Goal: Task Accomplishment & Management: Use online tool/utility

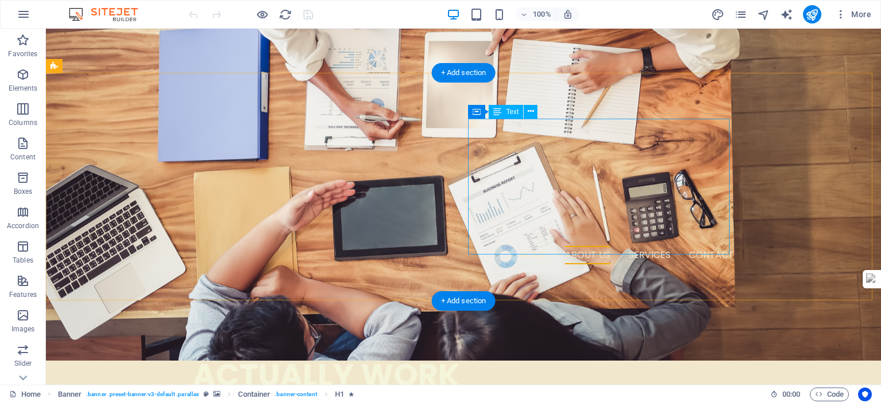
scroll to position [688, 0]
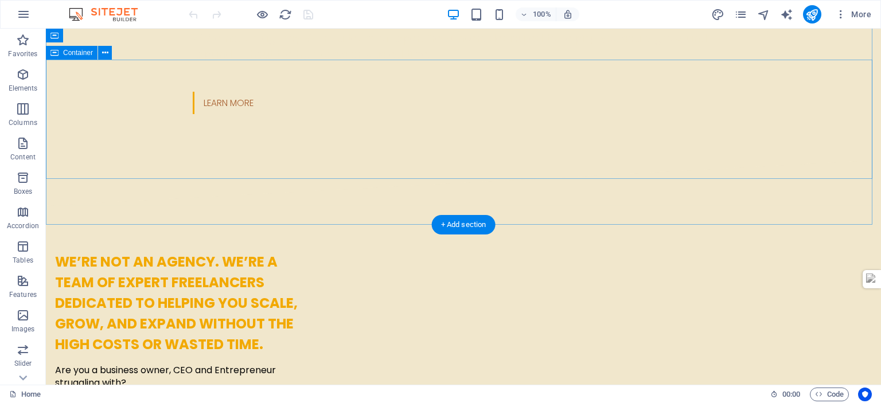
click at [65, 56] on span "Container" at bounding box center [78, 52] width 30 height 7
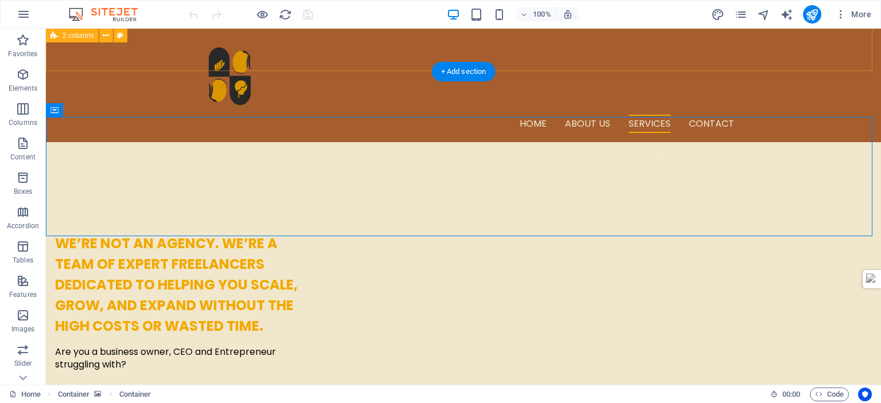
scroll to position [631, 0]
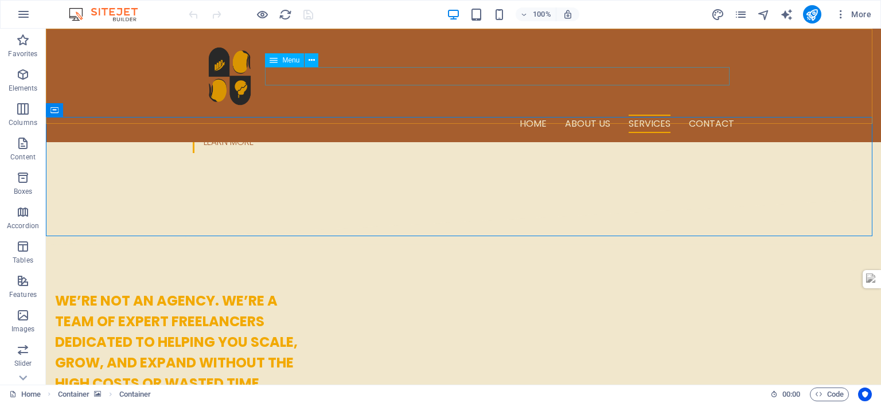
drag, startPoint x: 743, startPoint y: 13, endPoint x: 740, endPoint y: 1, distance: 13.1
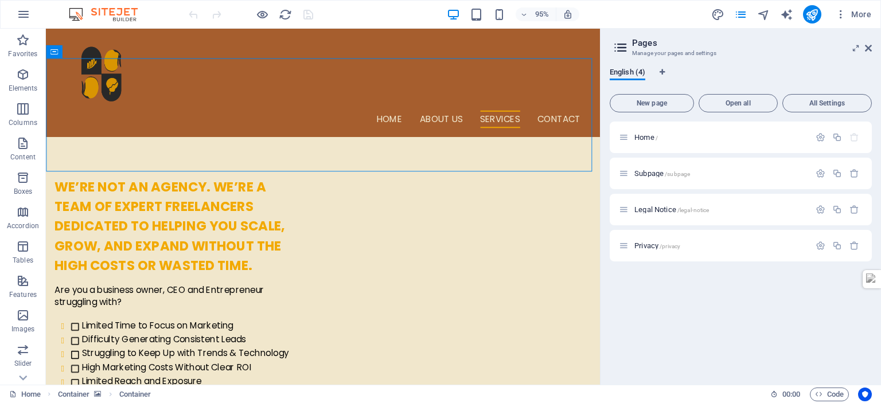
scroll to position [688, 0]
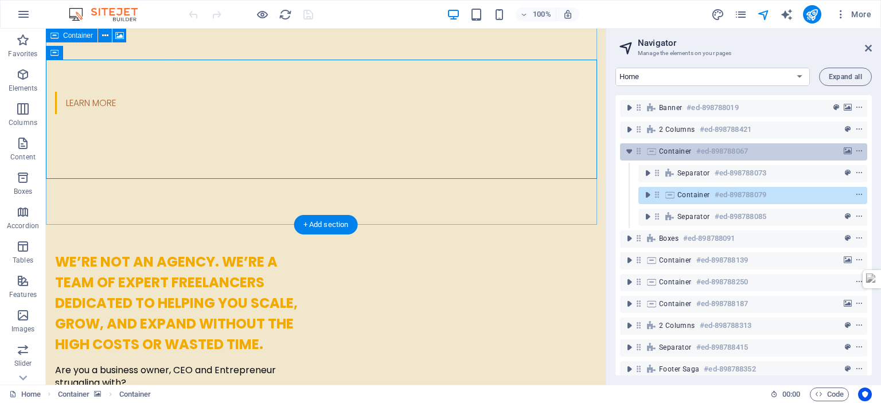
click at [673, 153] on span "Container" at bounding box center [675, 151] width 33 height 9
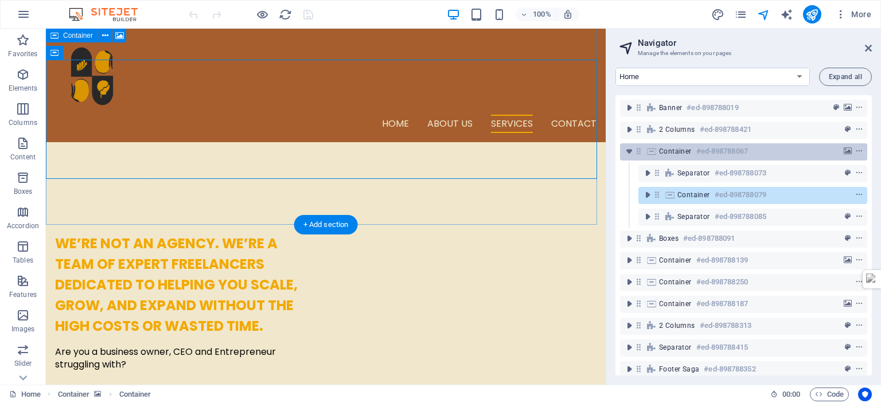
scroll to position [601, 0]
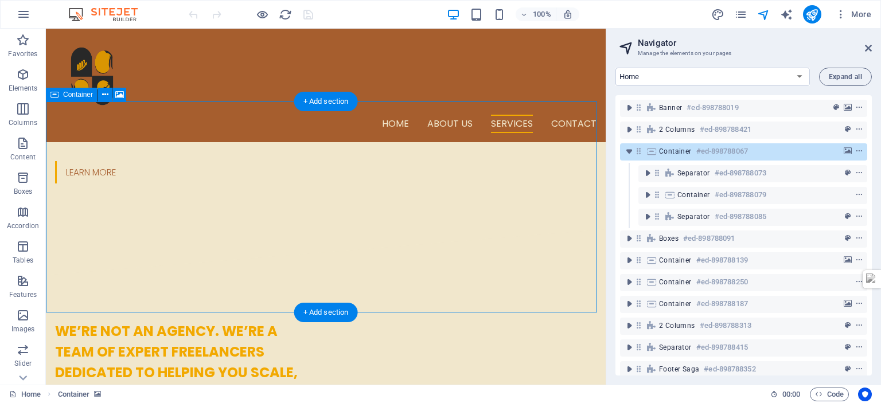
click at [673, 153] on span "Container" at bounding box center [675, 151] width 33 height 9
click at [846, 153] on icon "background" at bounding box center [848, 151] width 8 height 8
click at [119, 94] on div "Drag here to replace the existing content. Press “Ctrl” if you want to create a…" at bounding box center [326, 207] width 560 height 356
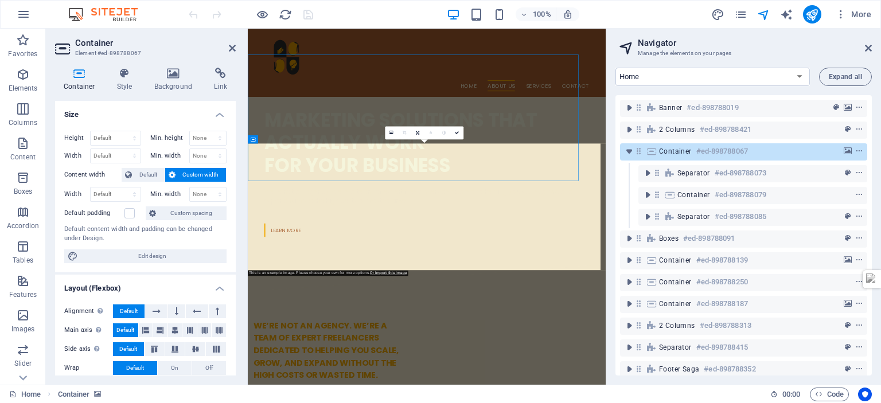
click at [176, 80] on h4 "Background" at bounding box center [176, 80] width 60 height 24
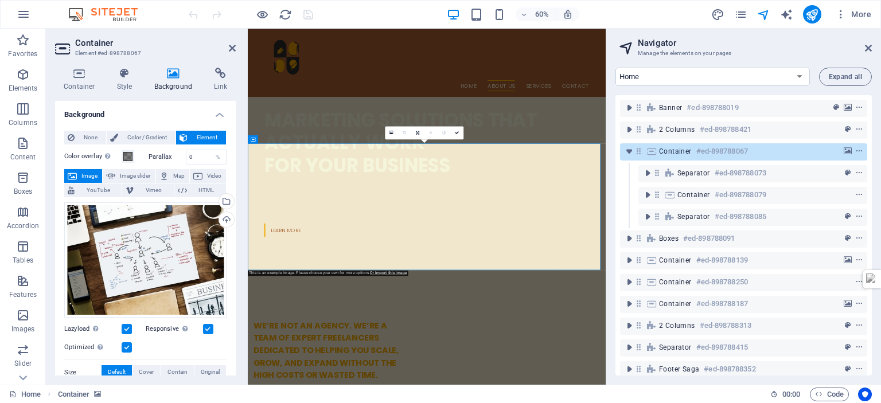
scroll to position [630, 0]
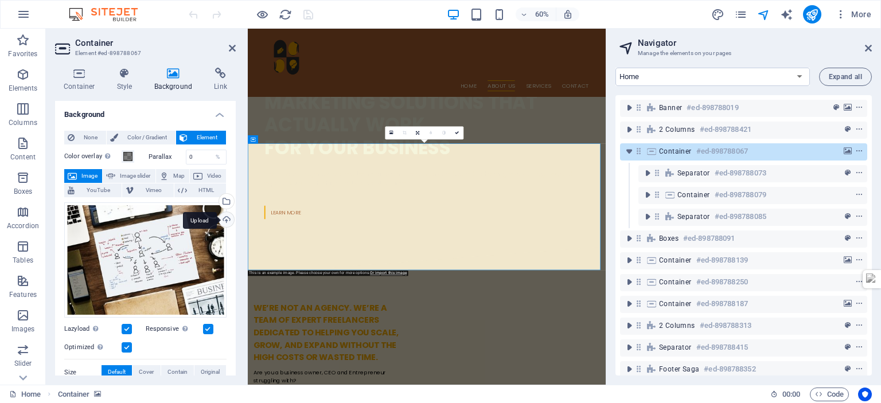
click at [223, 220] on div "Upload" at bounding box center [225, 220] width 17 height 17
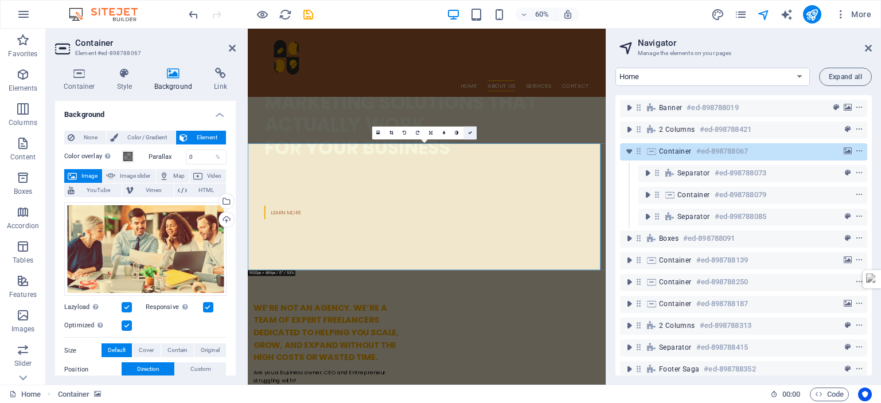
click at [469, 134] on icon at bounding box center [470, 133] width 4 height 4
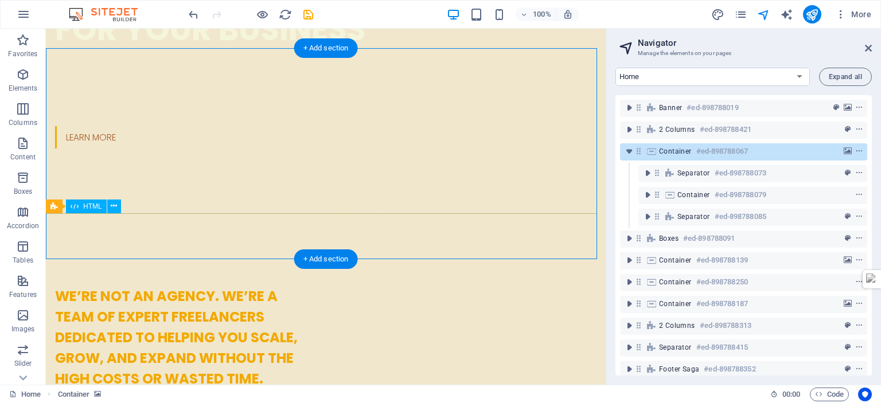
scroll to position [662, 0]
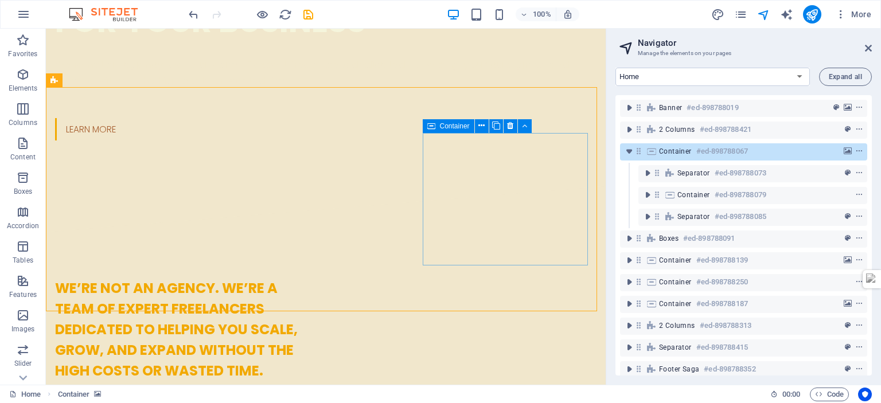
scroll to position [826, 0]
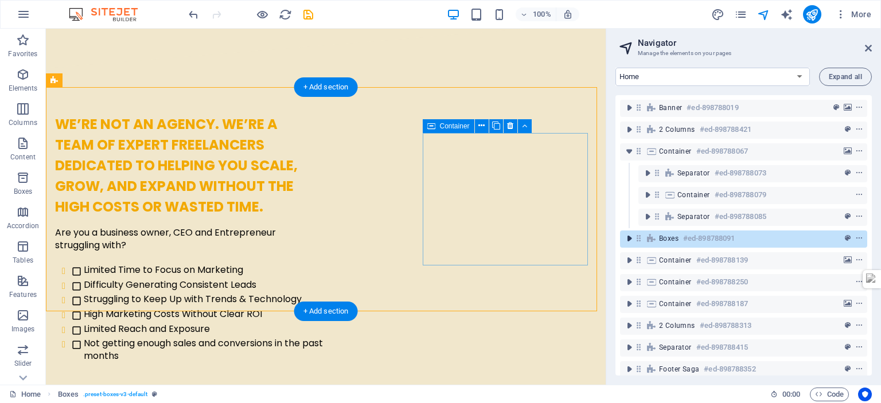
click at [630, 240] on icon "toggle-expand" at bounding box center [629, 238] width 11 height 11
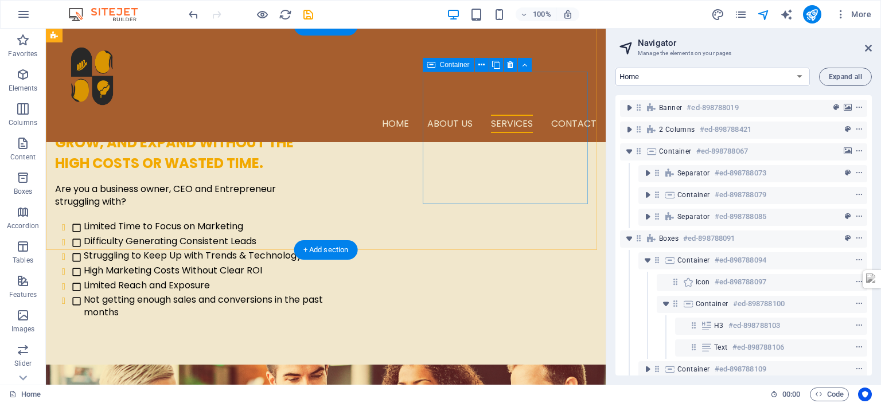
scroll to position [830, 0]
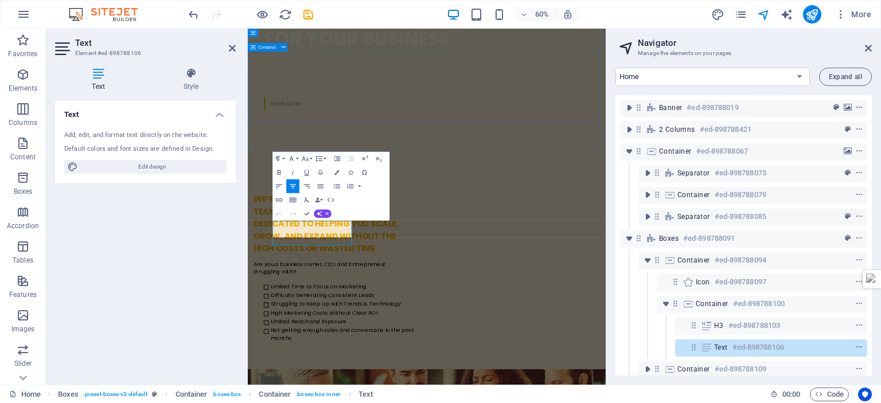
scroll to position [0, 2]
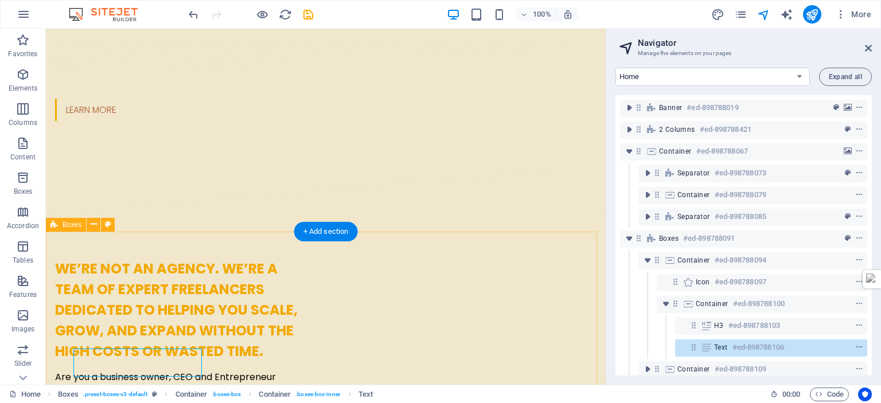
scroll to position [737, 0]
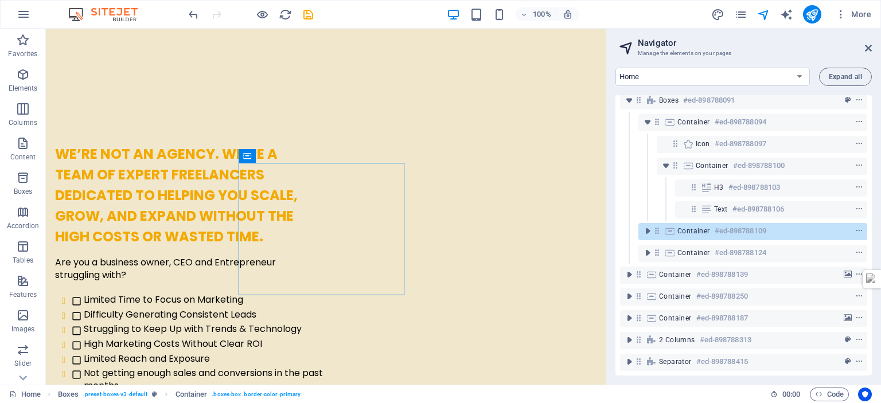
scroll to position [139, 0]
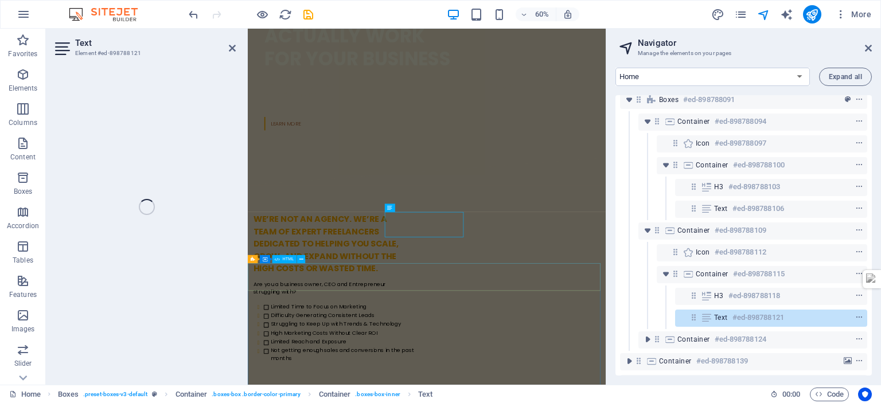
scroll to position [865, 0]
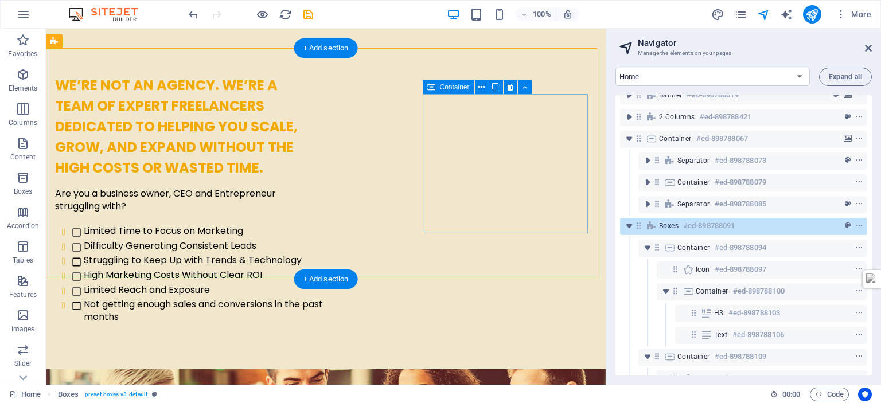
scroll to position [8, 0]
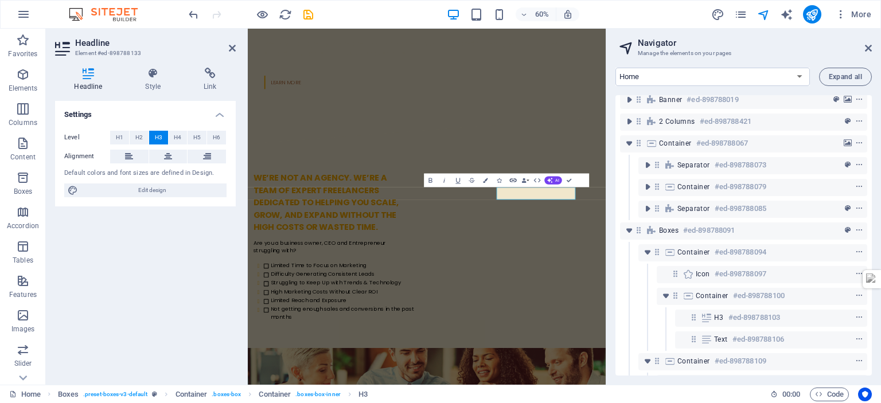
scroll to position [313, 0]
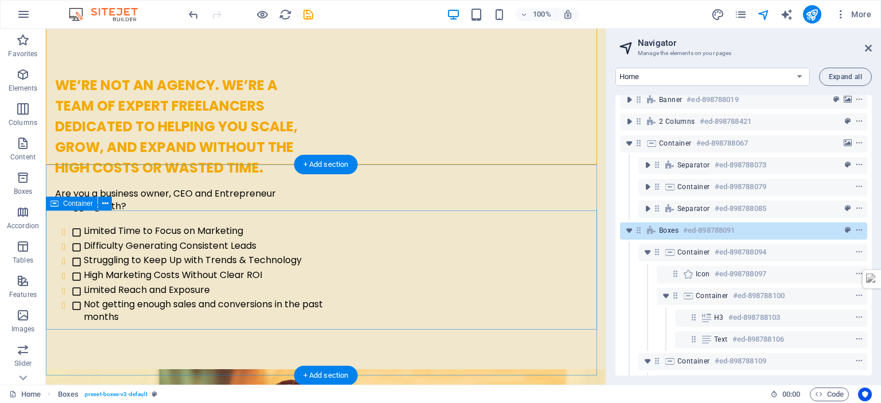
scroll to position [1037, 0]
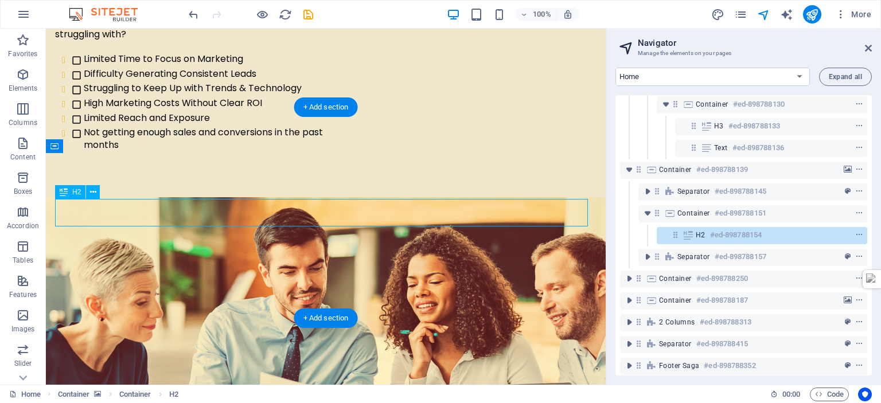
scroll to position [422, 0]
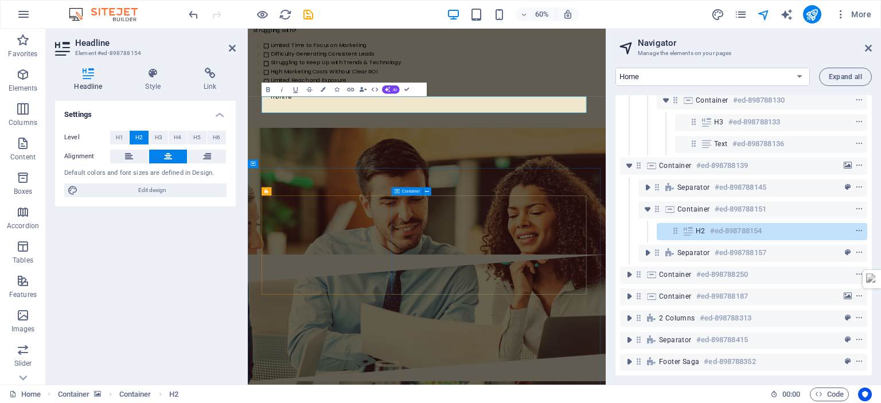
scroll to position [1243, 0]
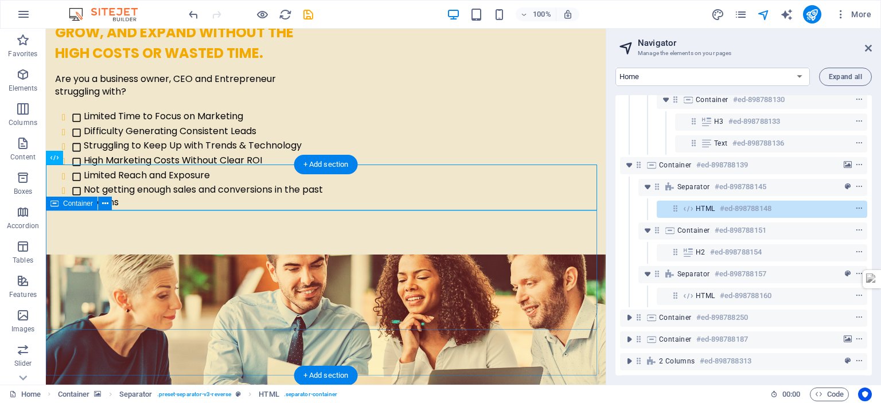
scroll to position [1011, 0]
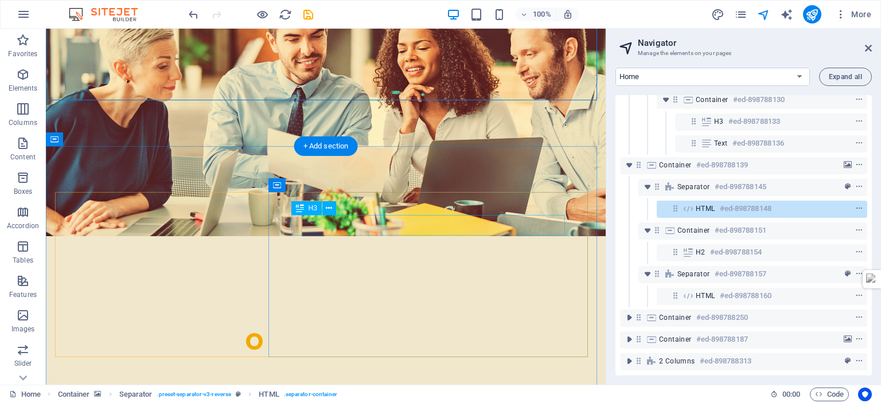
scroll to position [1267, 0]
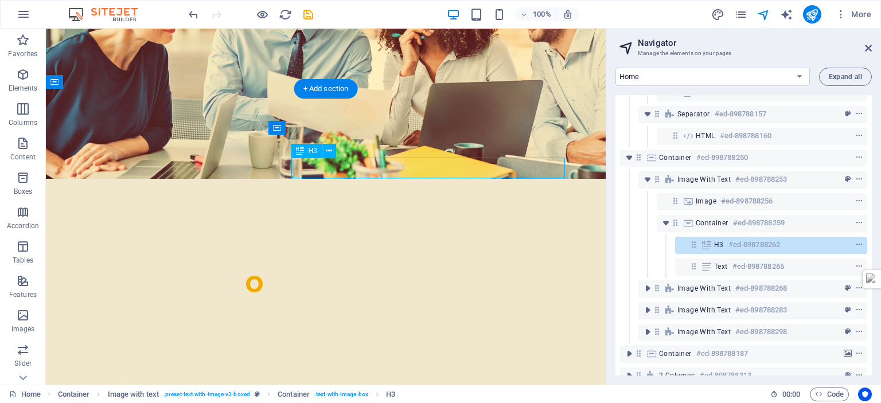
scroll to position [597, 0]
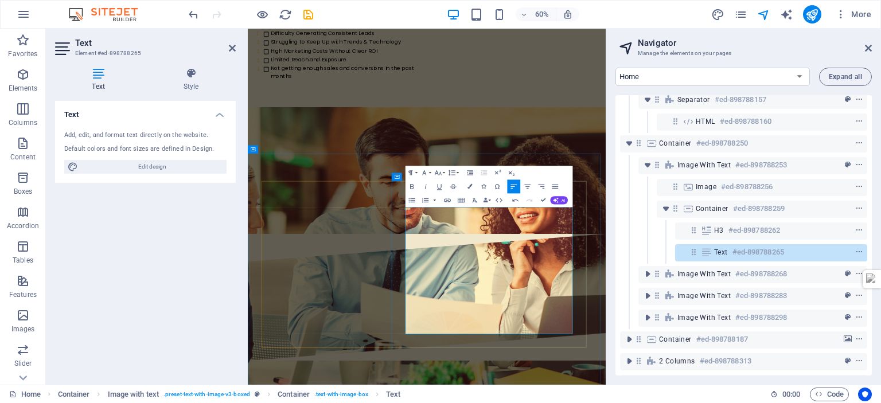
scroll to position [2946, 0]
drag, startPoint x: 573, startPoint y: 336, endPoint x: 508, endPoint y: 332, distance: 65.0
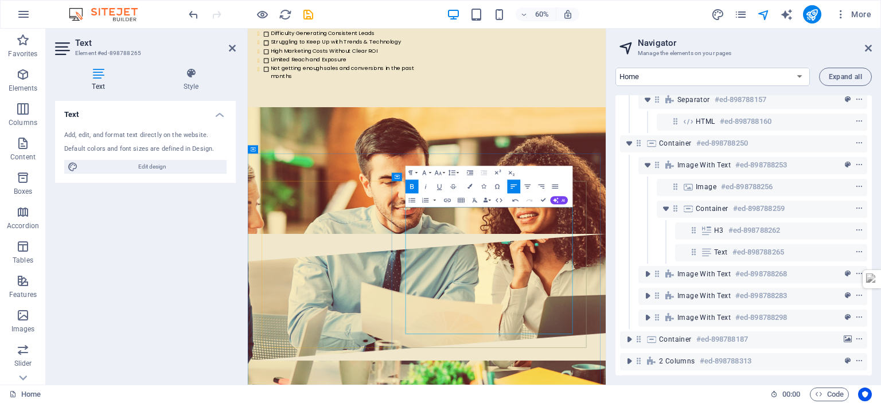
drag, startPoint x: 746, startPoint y: 478, endPoint x: 772, endPoint y: 503, distance: 35.3
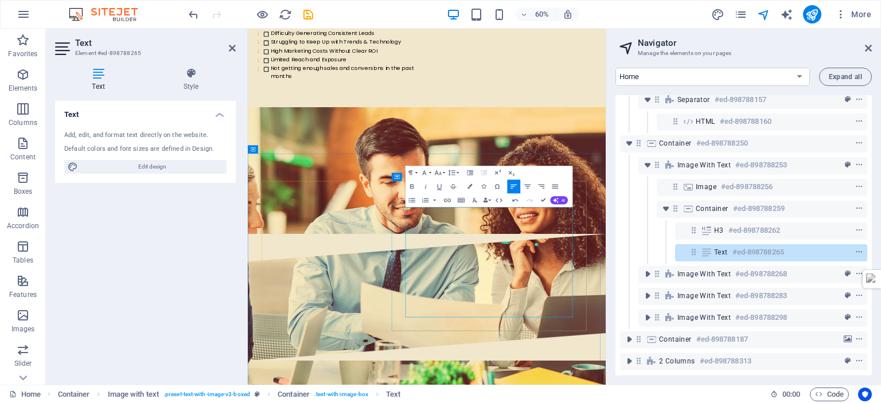
drag, startPoint x: 512, startPoint y: 390, endPoint x: 745, endPoint y: 447, distance: 240.0
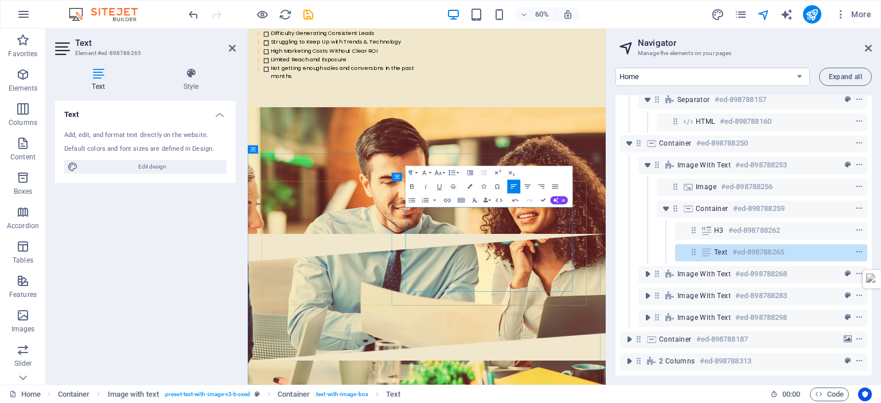
drag, startPoint x: 776, startPoint y: 447, endPoint x: 505, endPoint y: 391, distance: 276.5
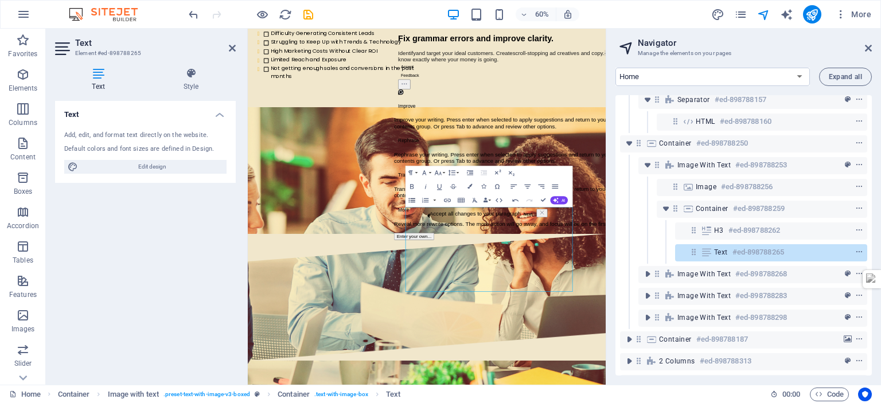
click at [411, 199] on icon "button" at bounding box center [412, 200] width 8 height 8
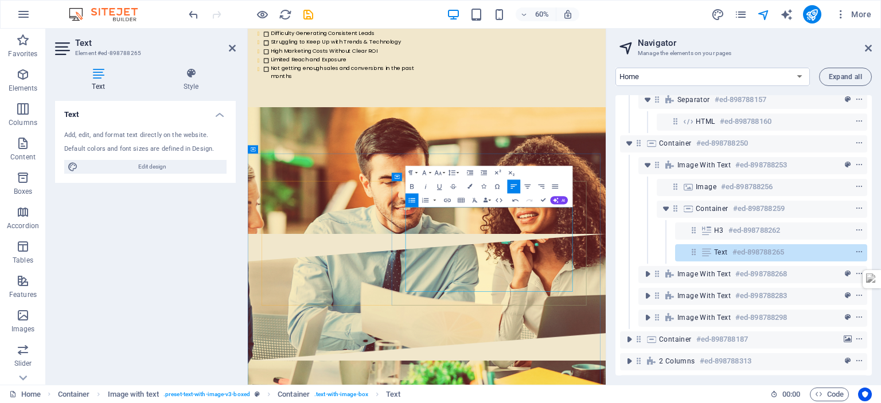
drag, startPoint x: 570, startPoint y: 375, endPoint x: 510, endPoint y: 382, distance: 60.1
drag, startPoint x: 542, startPoint y: 199, endPoint x: 494, endPoint y: 178, distance: 51.9
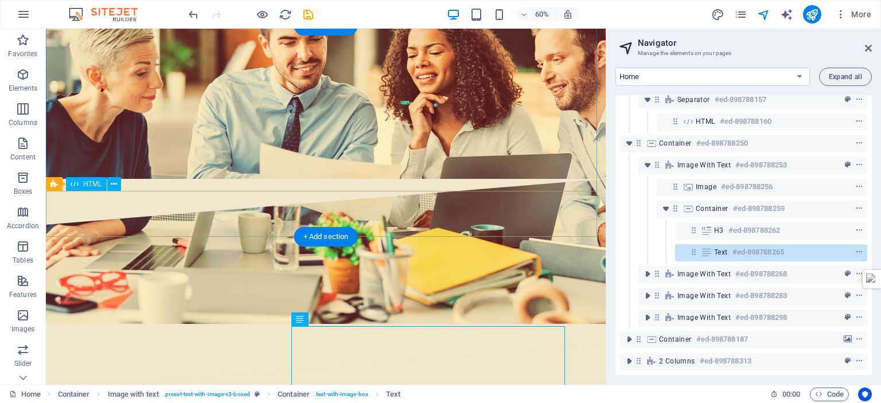
scroll to position [1118, 0]
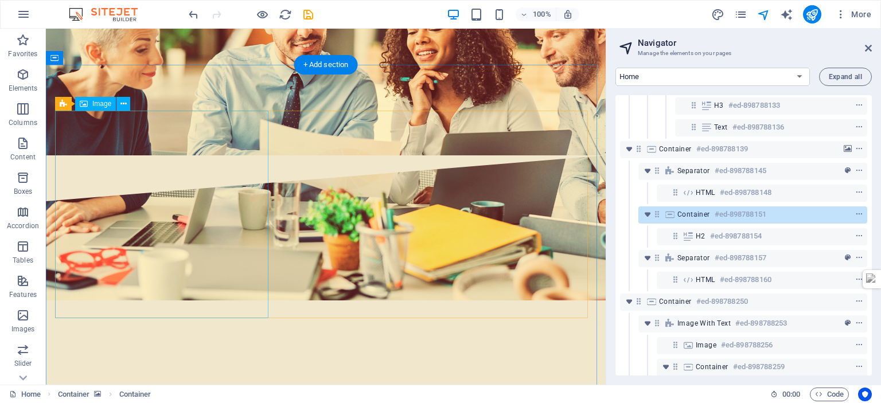
scroll to position [422, 0]
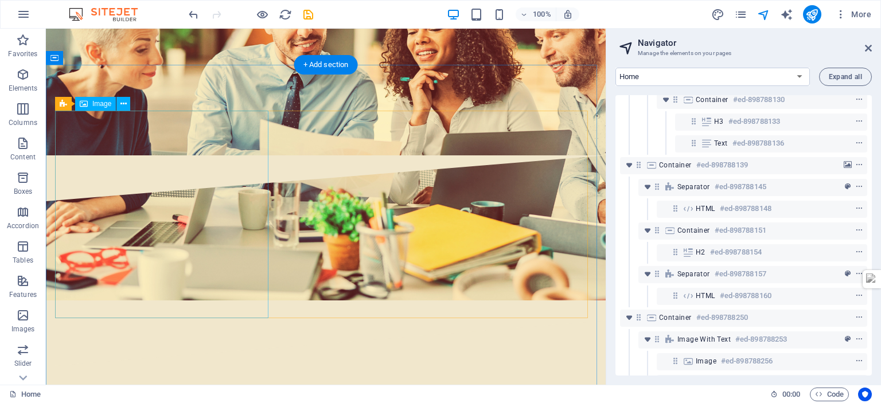
click at [100, 105] on span "Image" at bounding box center [101, 103] width 19 height 7
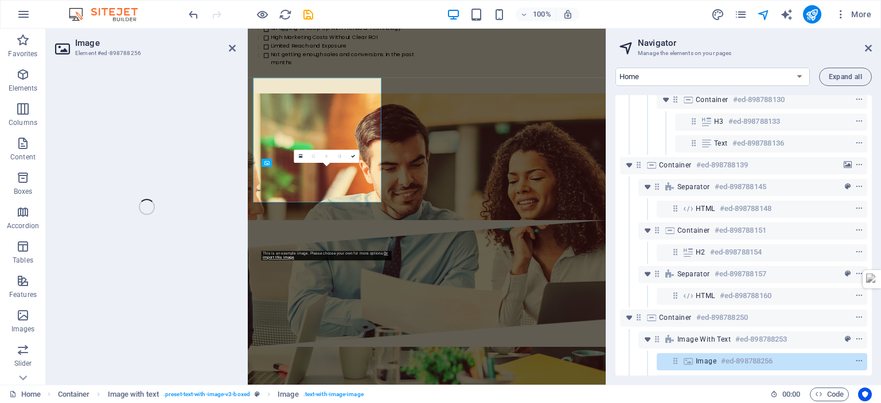
select select "%"
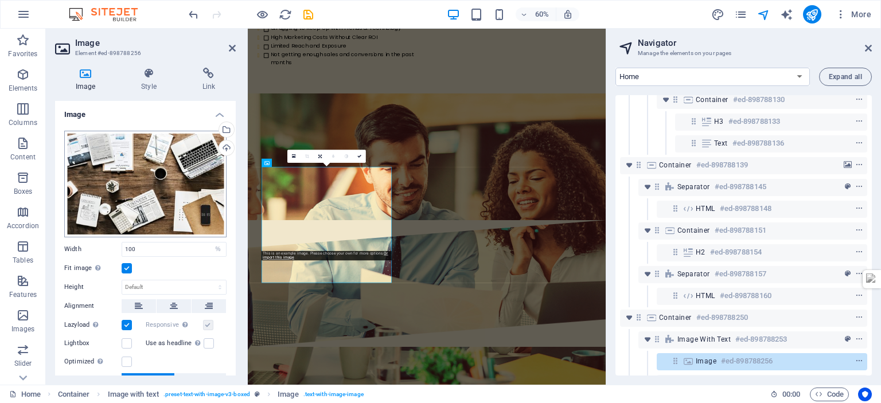
click at [225, 144] on div "Upload" at bounding box center [225, 149] width 17 height 17
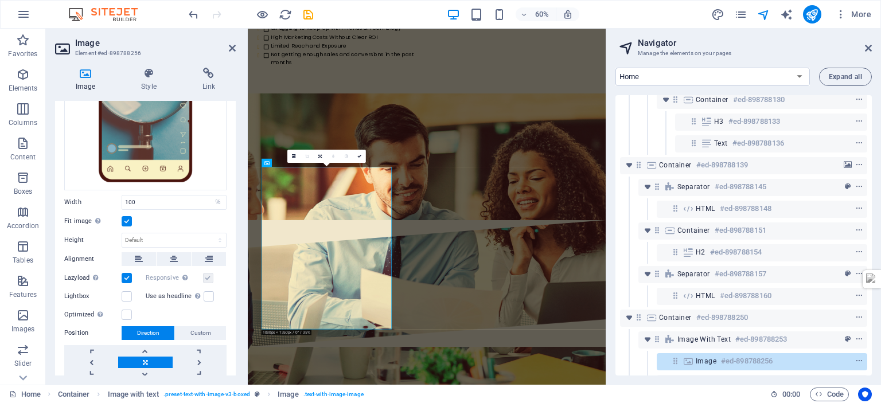
scroll to position [179, 0]
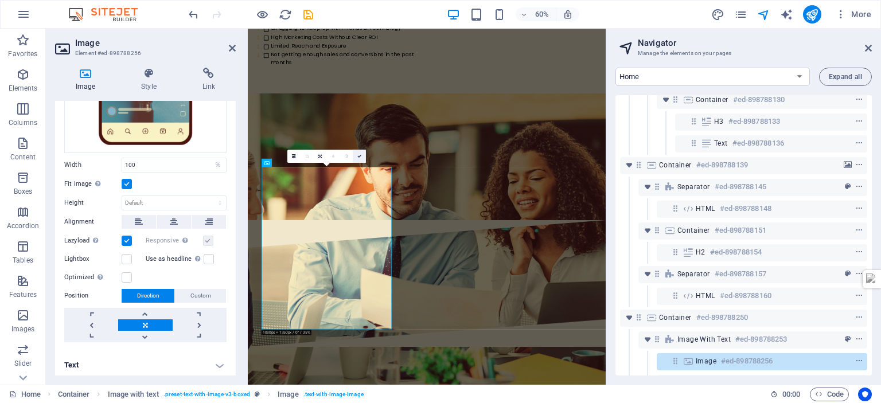
drag, startPoint x: 359, startPoint y: 158, endPoint x: 316, endPoint y: 155, distance: 42.5
click at [359, 158] on icon at bounding box center [359, 156] width 4 height 4
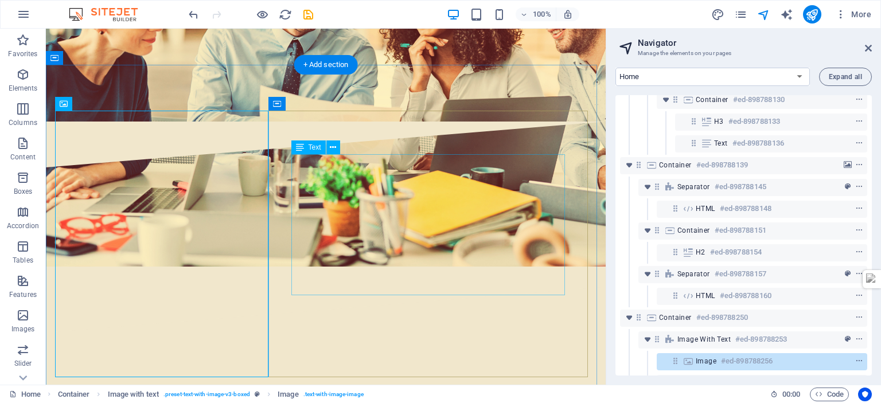
scroll to position [1348, 0]
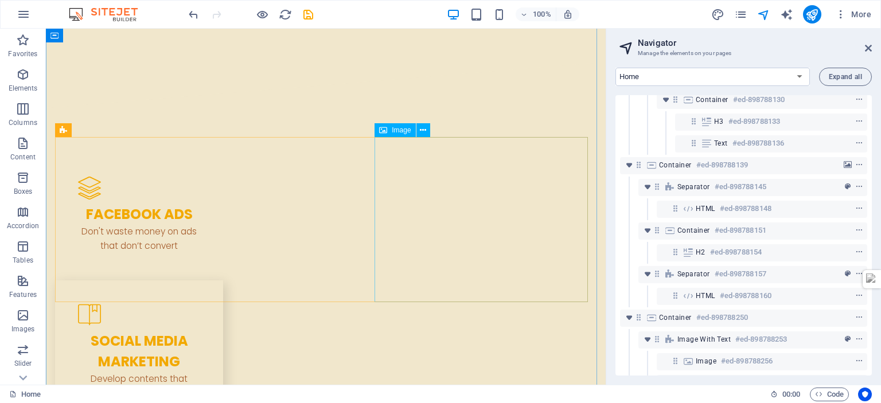
scroll to position [1589, 0]
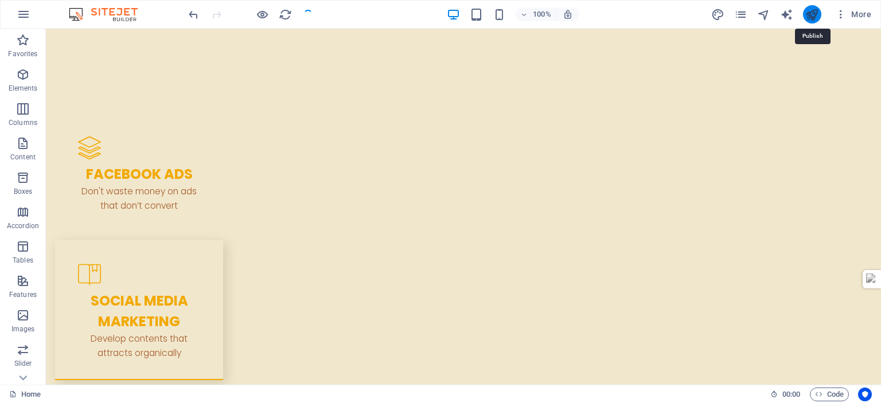
scroll to position [2180, 0]
